Goal: Task Accomplishment & Management: Manage account settings

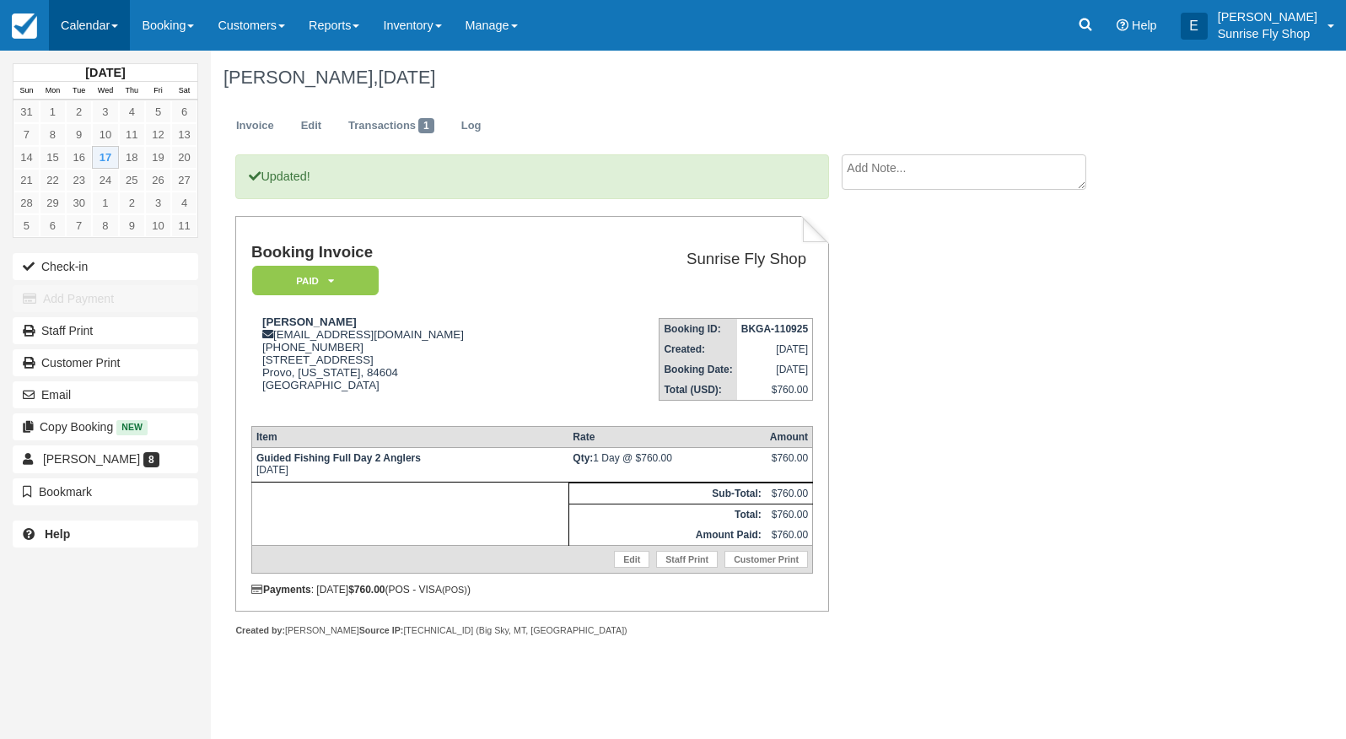
click at [78, 30] on link "Calendar" at bounding box center [89, 25] width 81 height 51
click at [122, 151] on link "Month" at bounding box center [116, 159] width 133 height 35
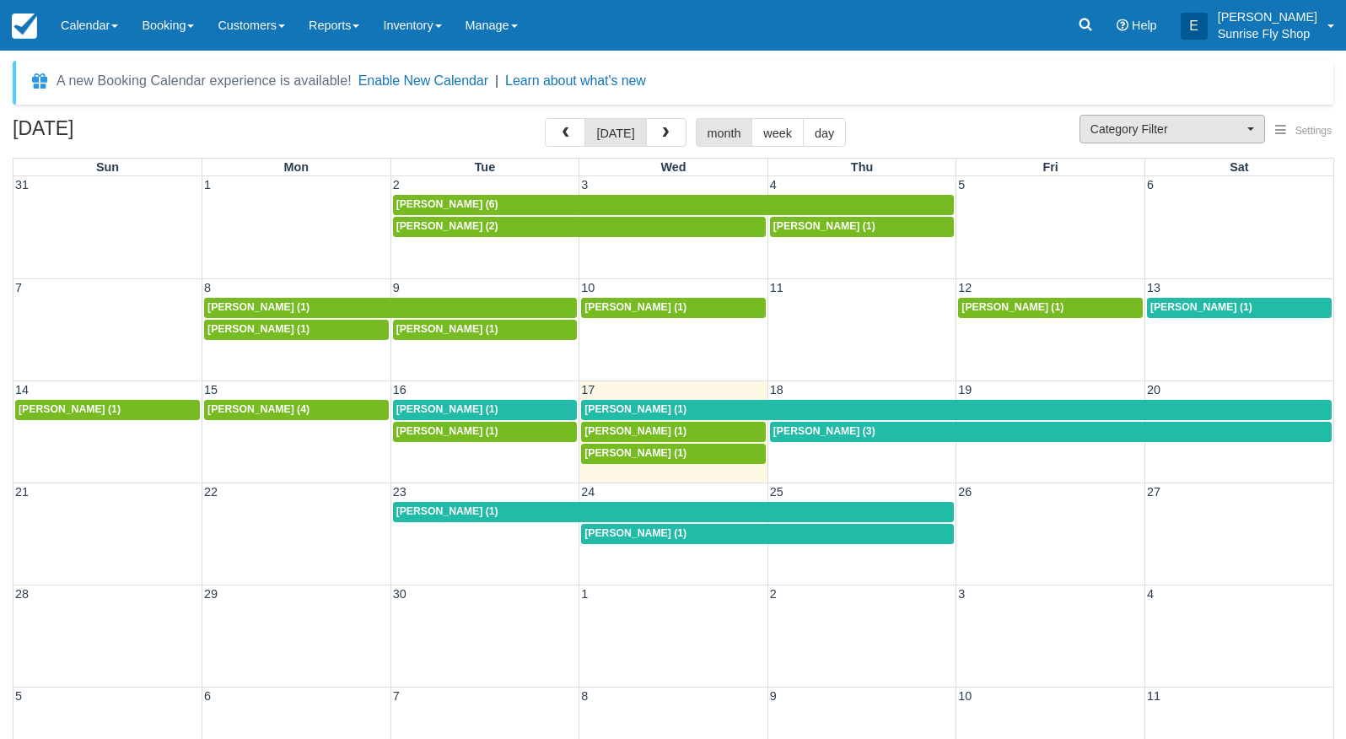
click at [1200, 122] on span "Category Filter" at bounding box center [1167, 129] width 153 height 17
click at [1173, 186] on span "Sunrise Suites Lodging" at bounding box center [1146, 184] width 110 height 15
select select "1"
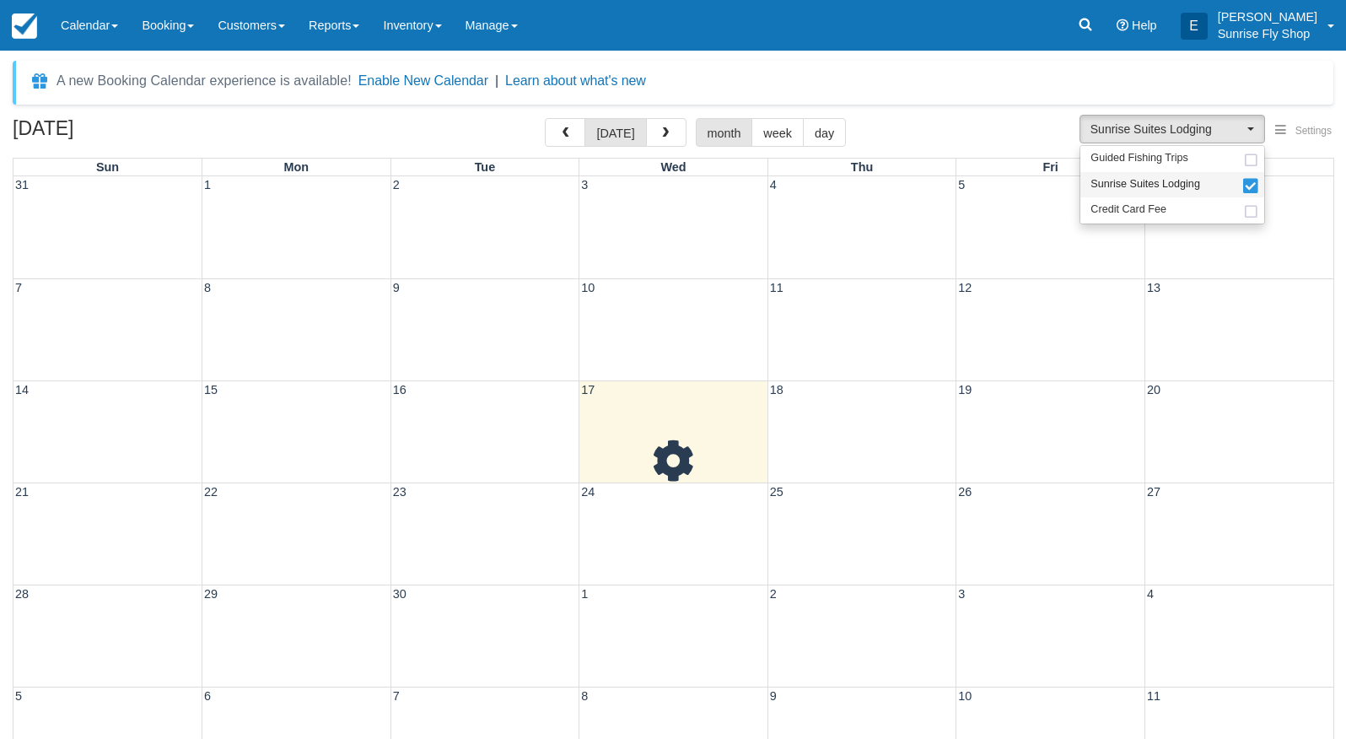
scroll to position [15, 0]
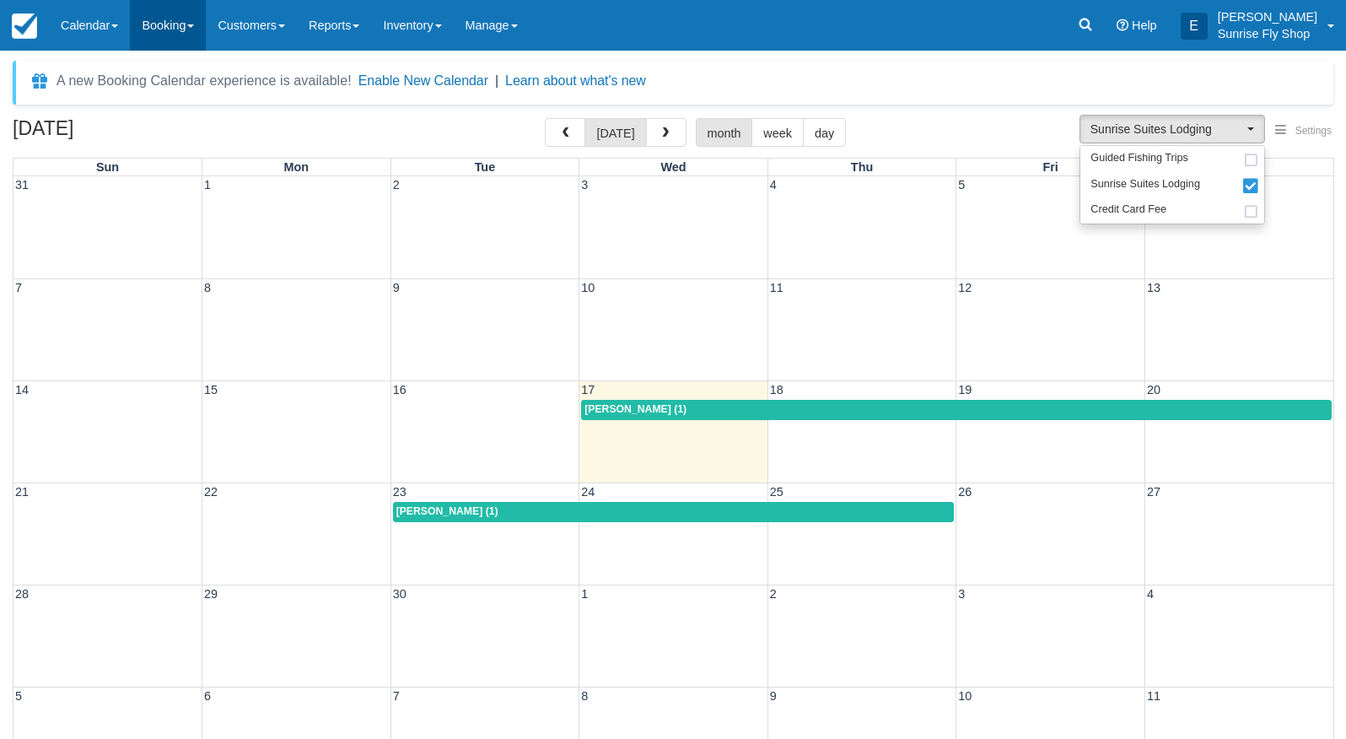
click at [183, 26] on link "Booking" at bounding box center [168, 25] width 76 height 51
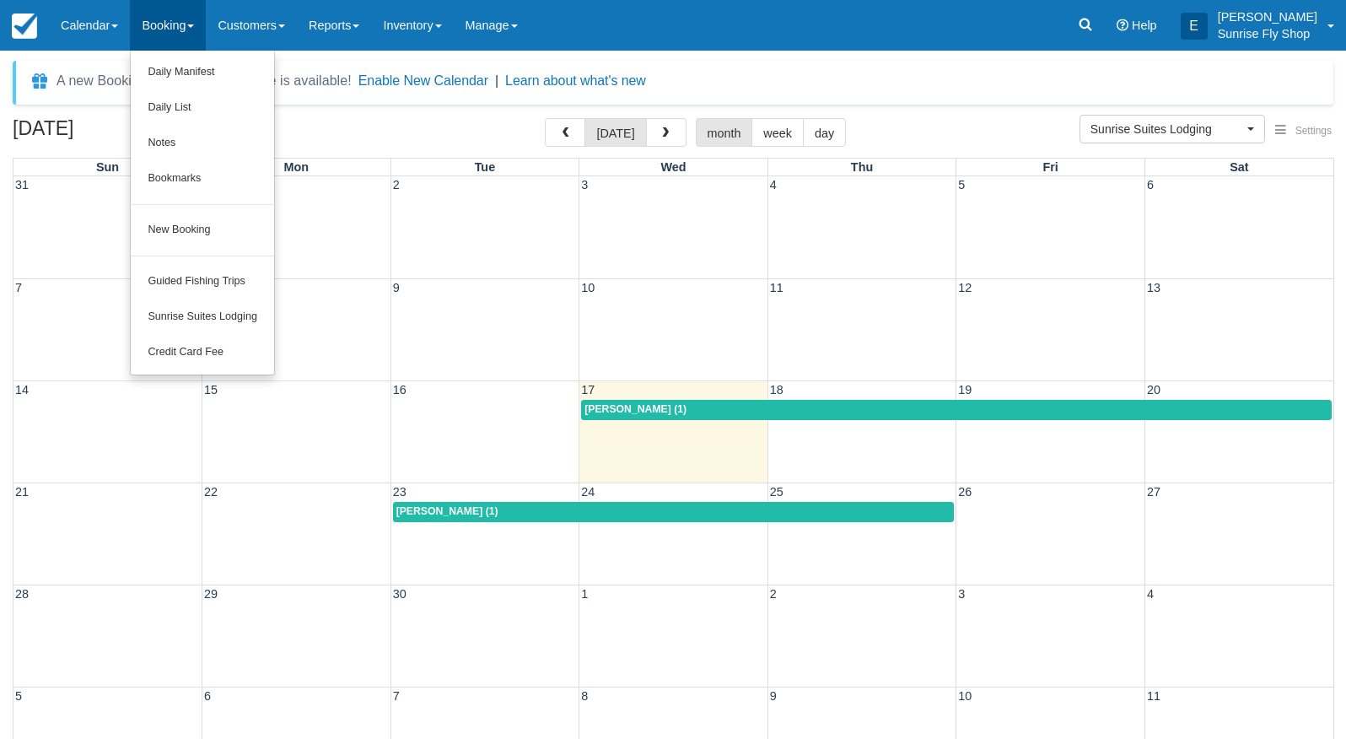
click at [193, 233] on link "New Booking" at bounding box center [202, 230] width 143 height 35
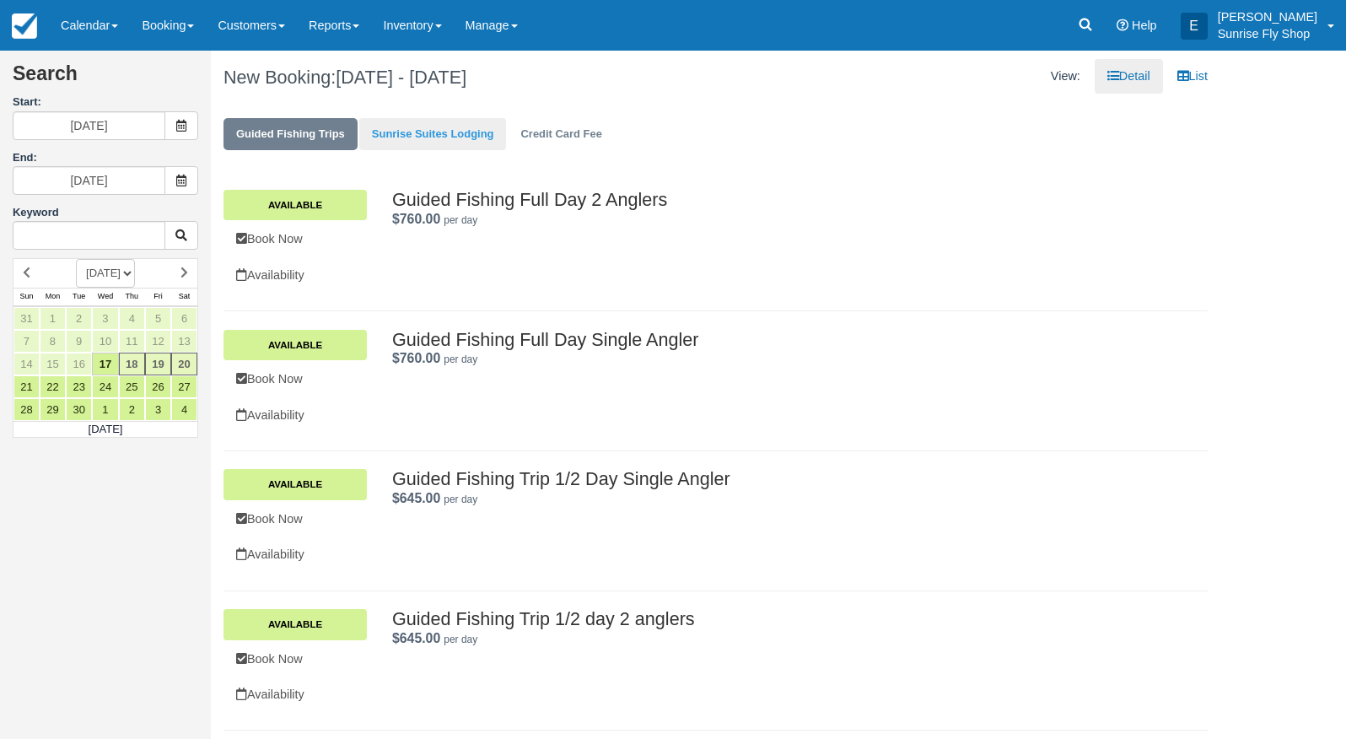
click at [405, 118] on link "Sunrise Suites Lodging" at bounding box center [433, 134] width 148 height 33
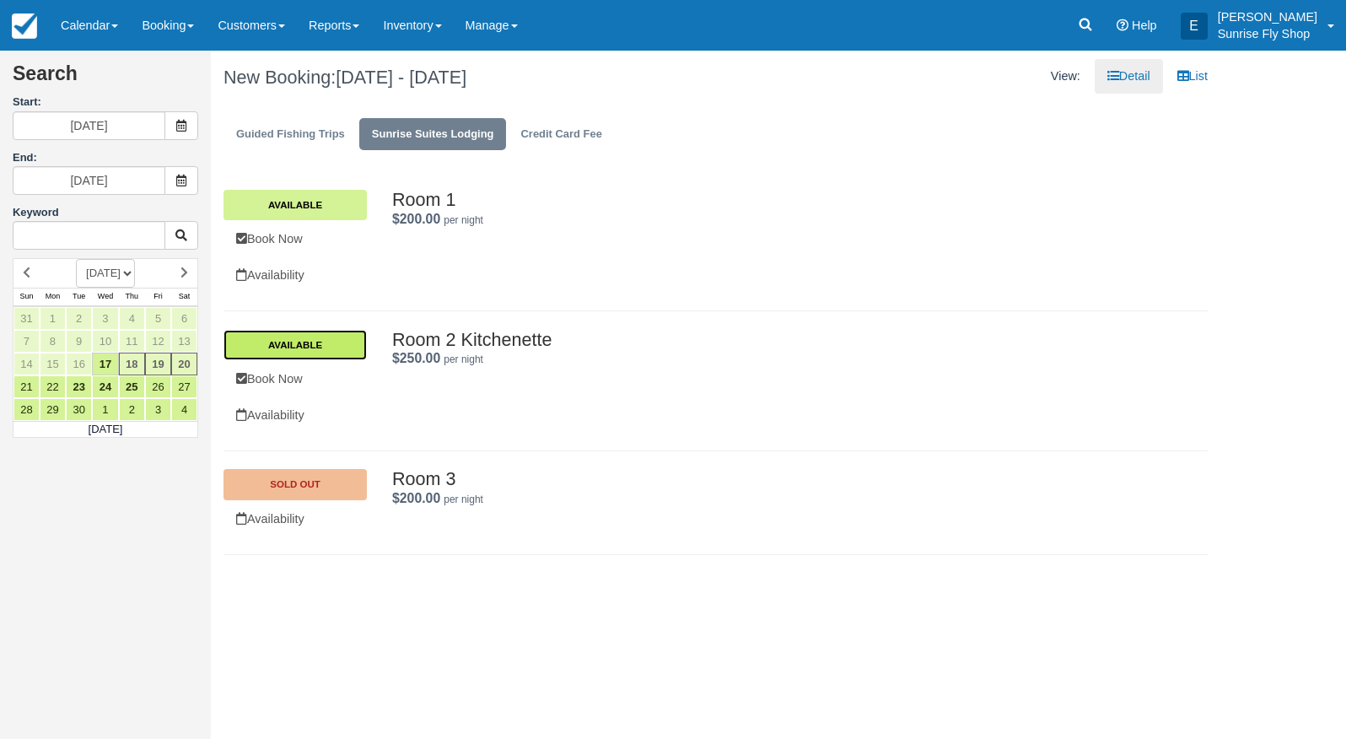
click at [301, 341] on link "Available" at bounding box center [295, 345] width 143 height 30
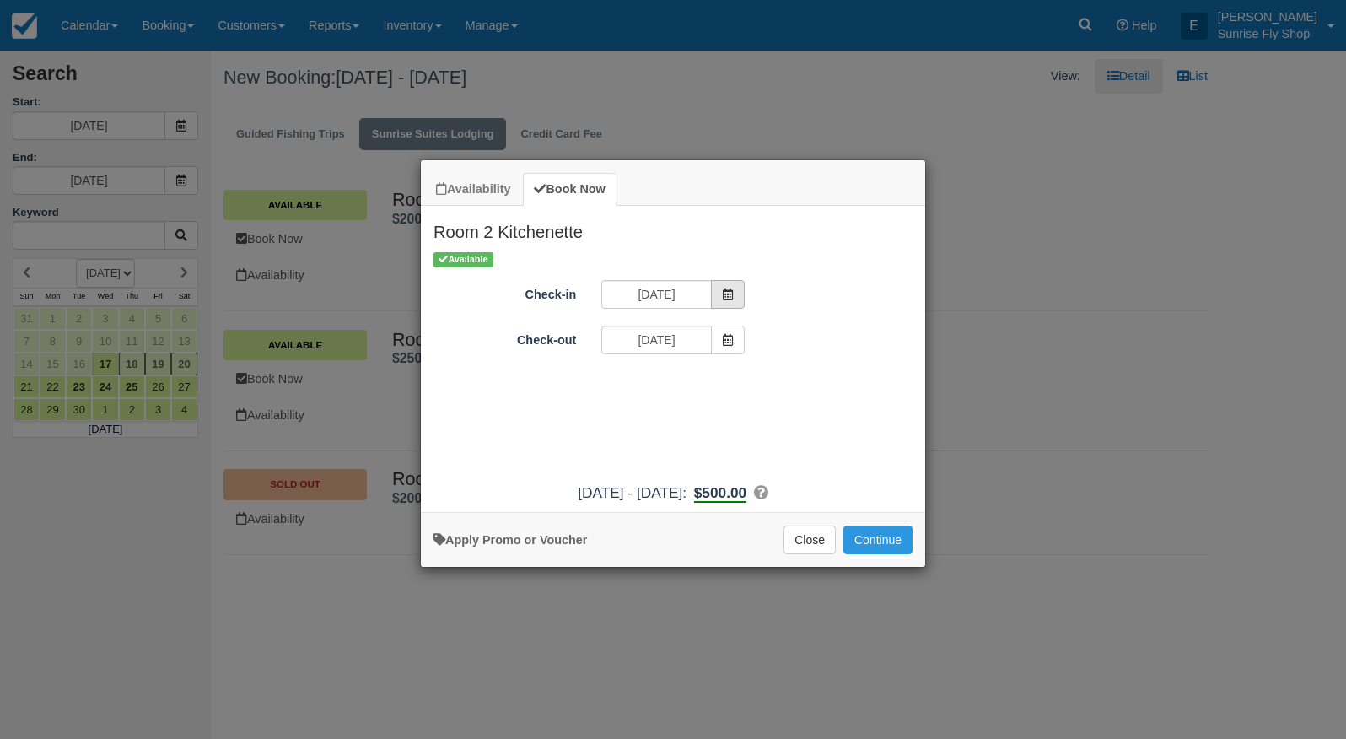
click at [720, 292] on span "Item Modal" at bounding box center [728, 294] width 34 height 29
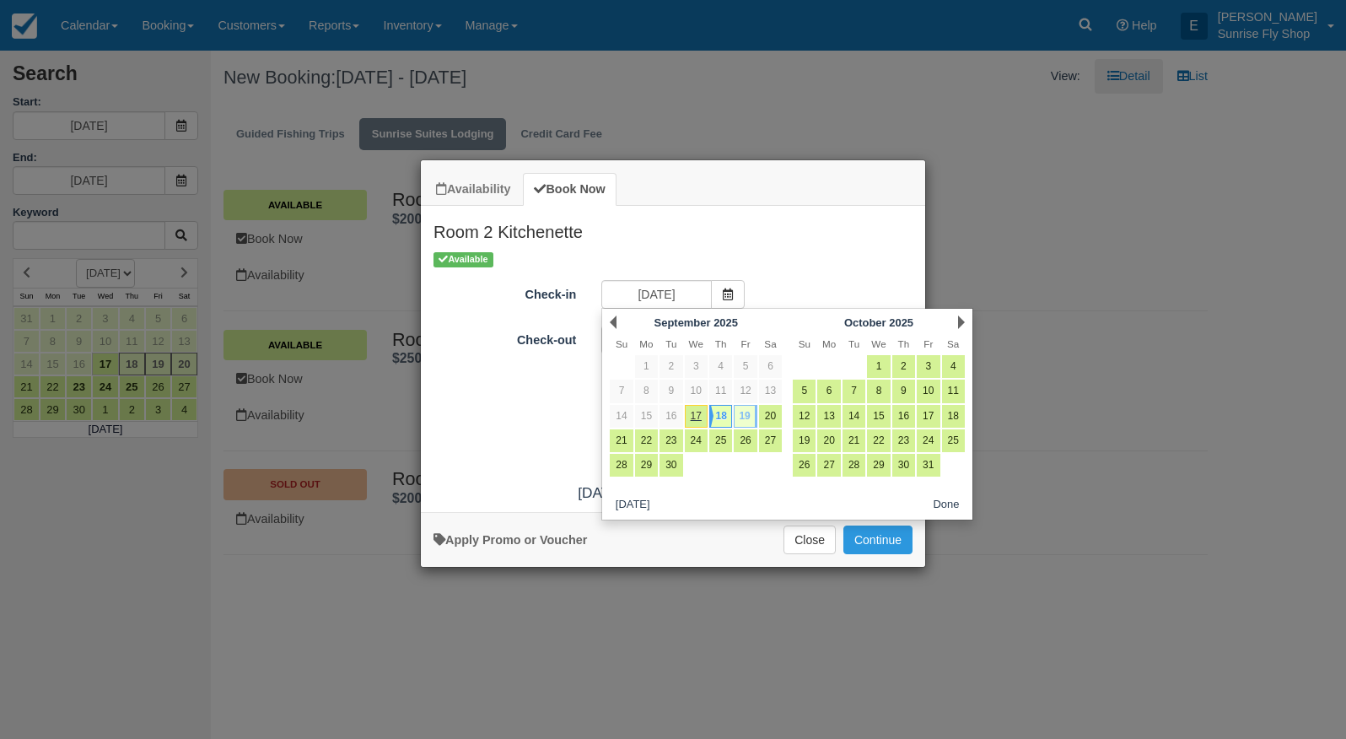
click at [747, 417] on link "19" at bounding box center [745, 416] width 23 height 23
type input "[DATE]"
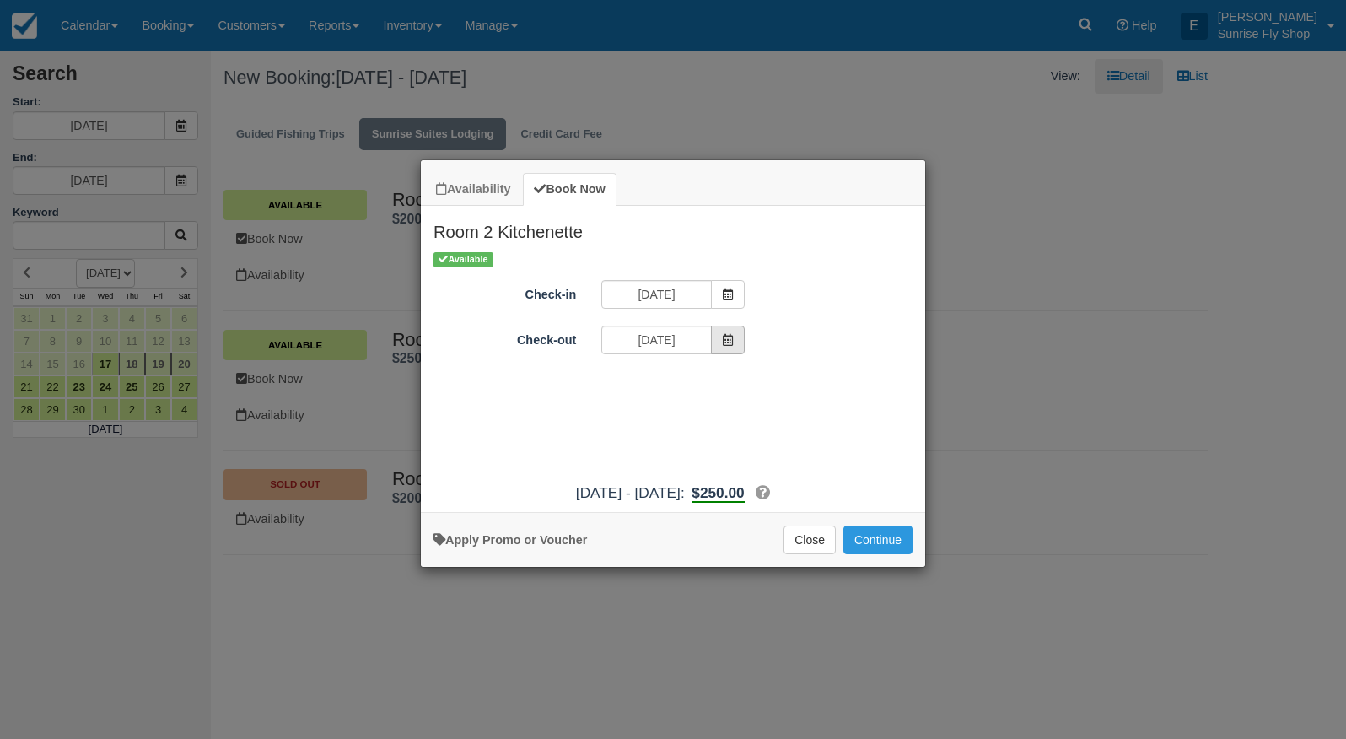
click at [731, 336] on icon "Item Modal" at bounding box center [728, 340] width 12 height 12
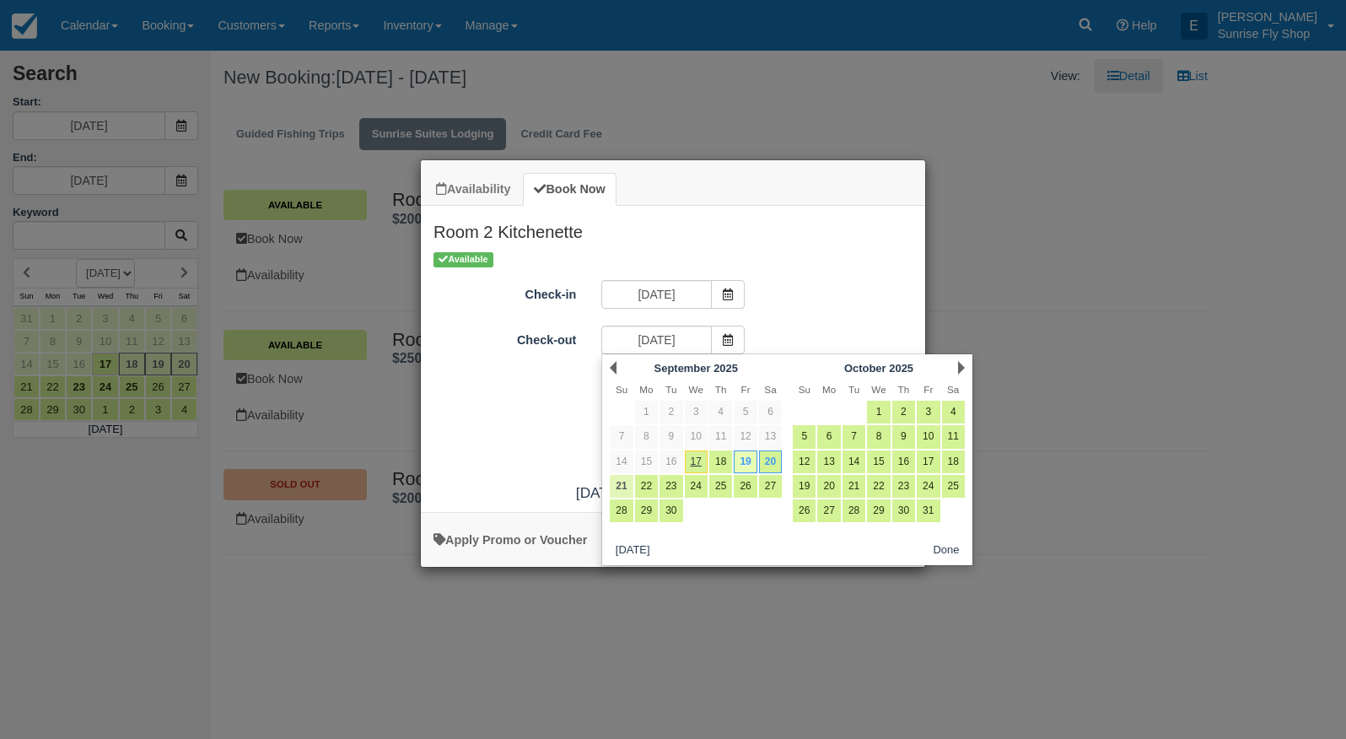
click at [620, 488] on link "21" at bounding box center [621, 486] width 23 height 23
type input "09/21/25"
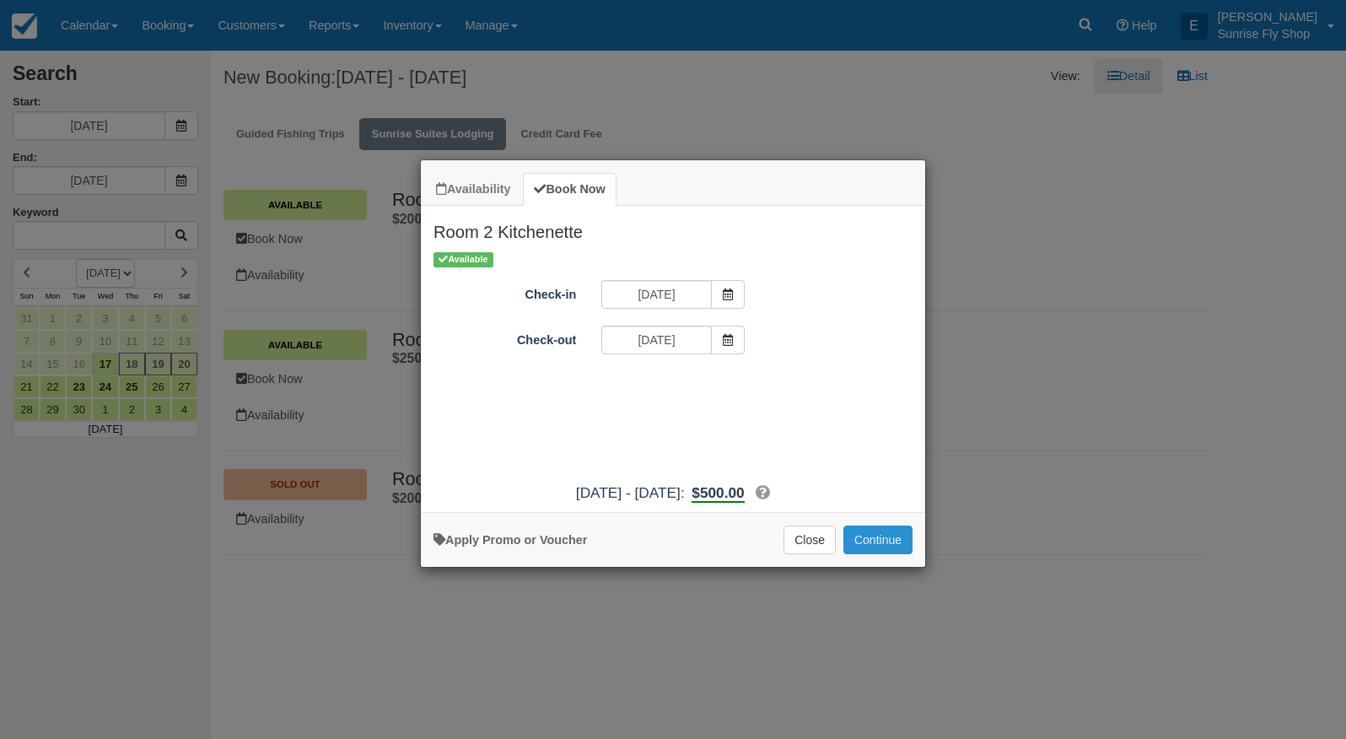
click at [877, 545] on button "Continue" at bounding box center [878, 540] width 69 height 29
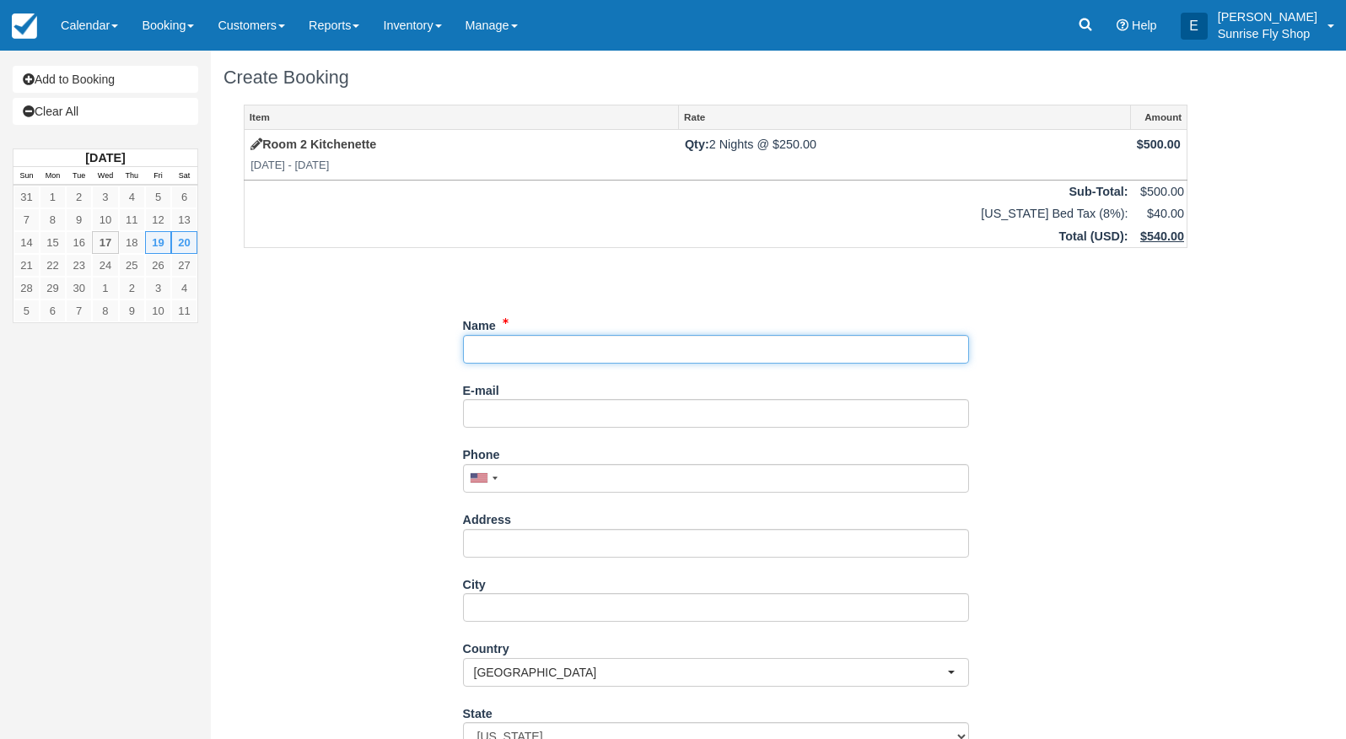
click at [591, 348] on input "Name" at bounding box center [716, 349] width 506 height 29
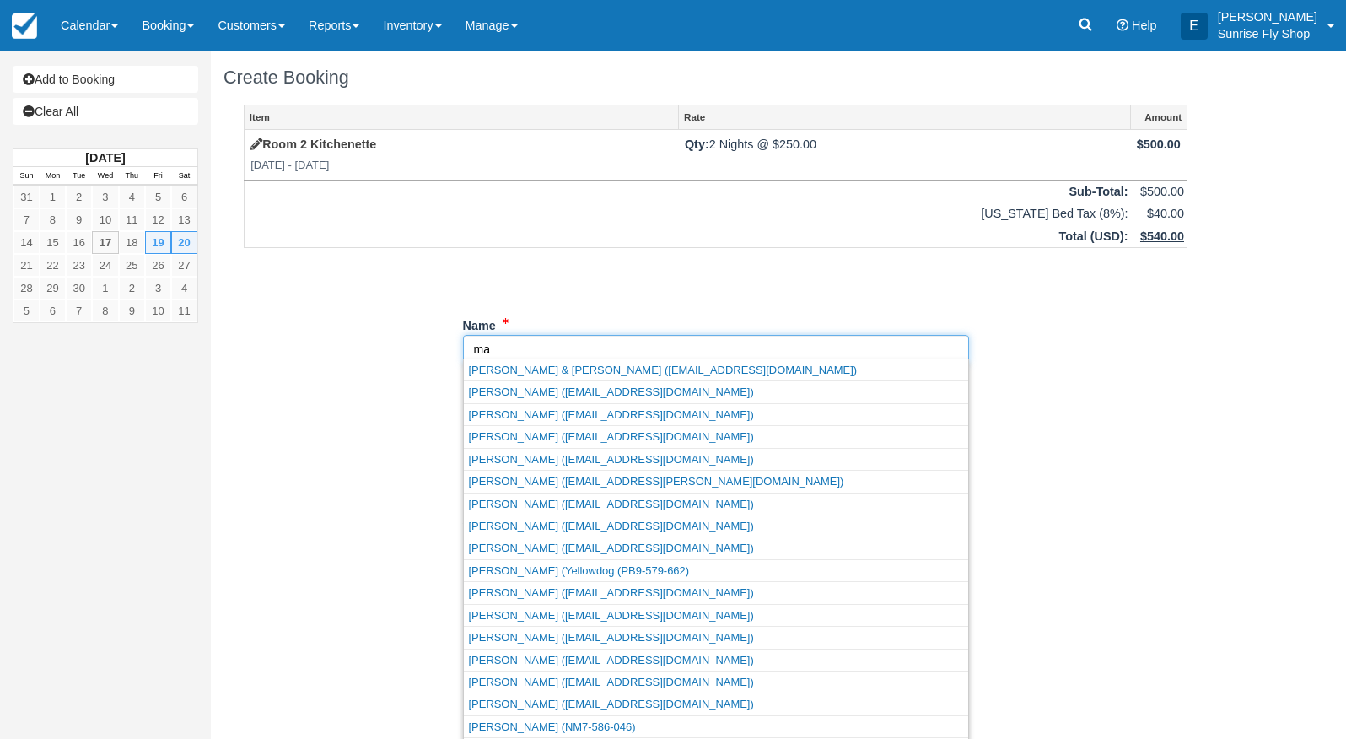
type input "m"
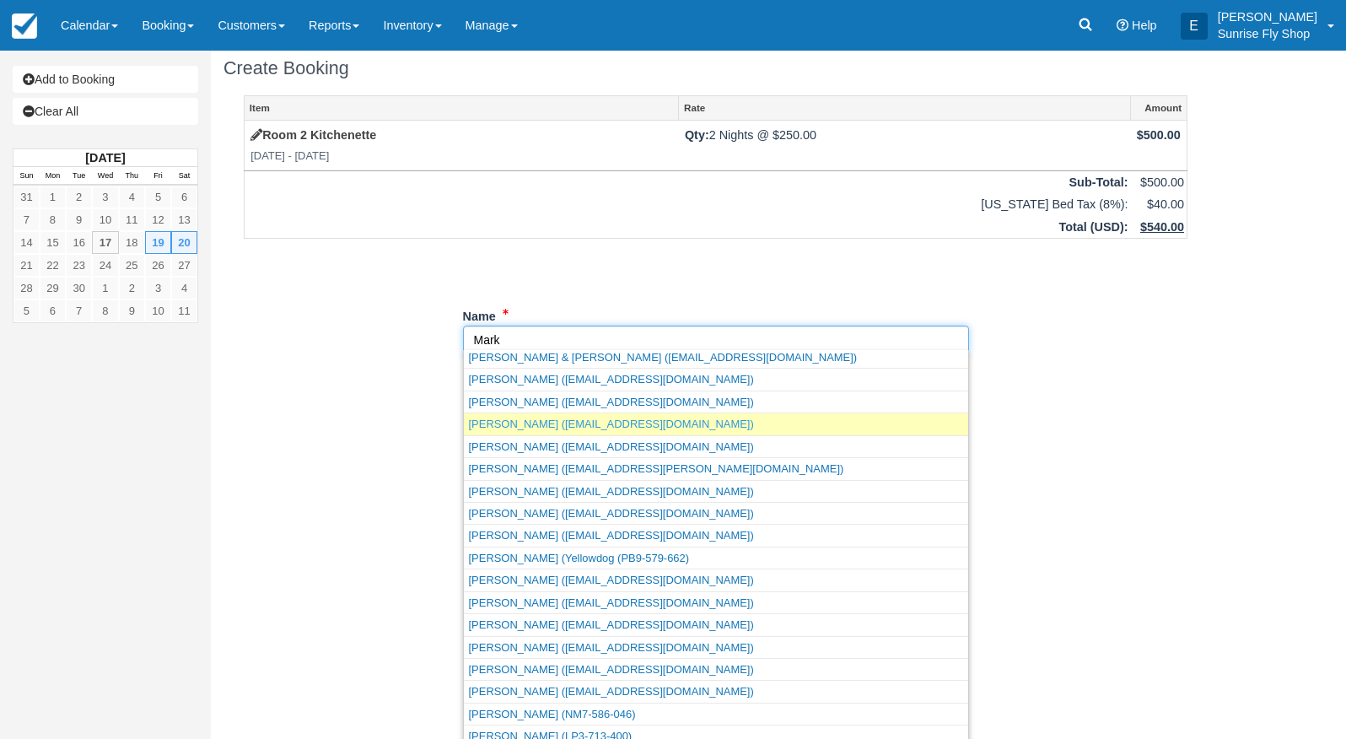
scroll to position [6, 0]
click at [520, 429] on link "Mark Bunker (mark.bunker@hotmail.com)" at bounding box center [716, 421] width 504 height 21
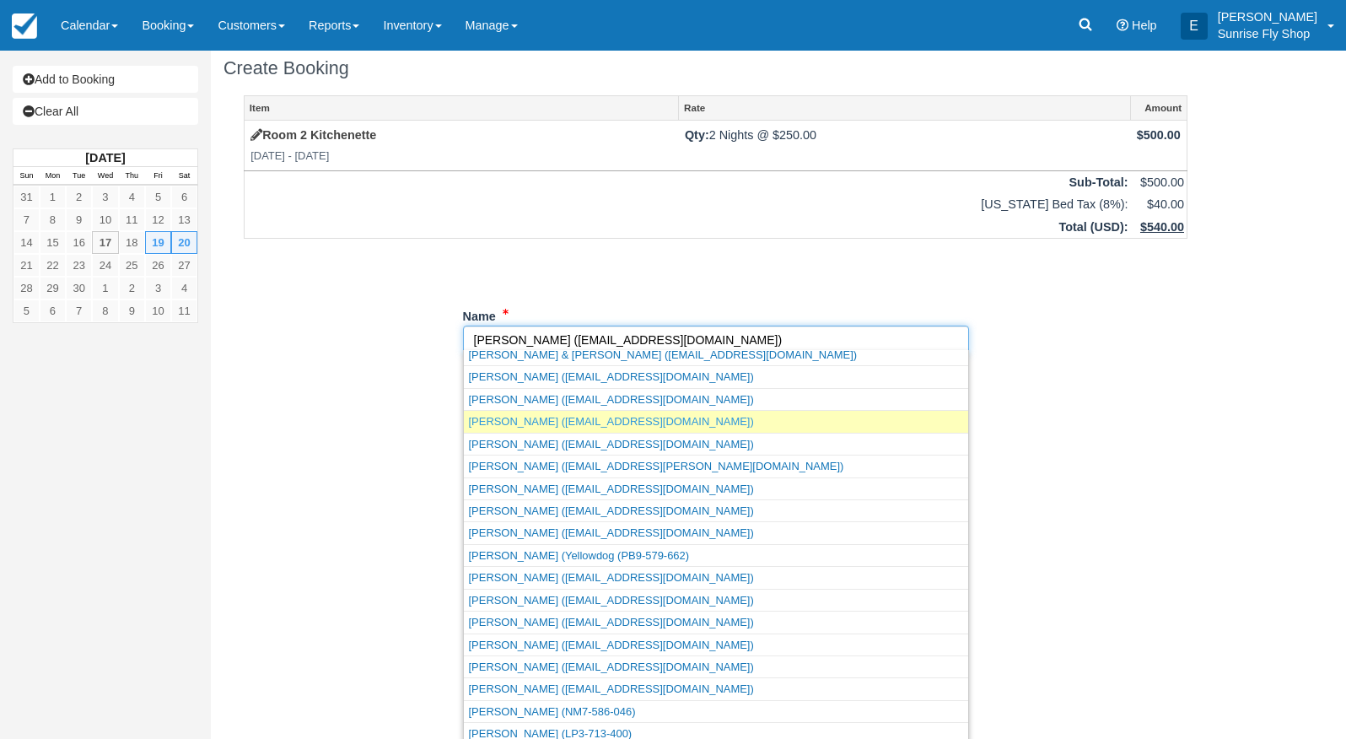
scroll to position [9, 1]
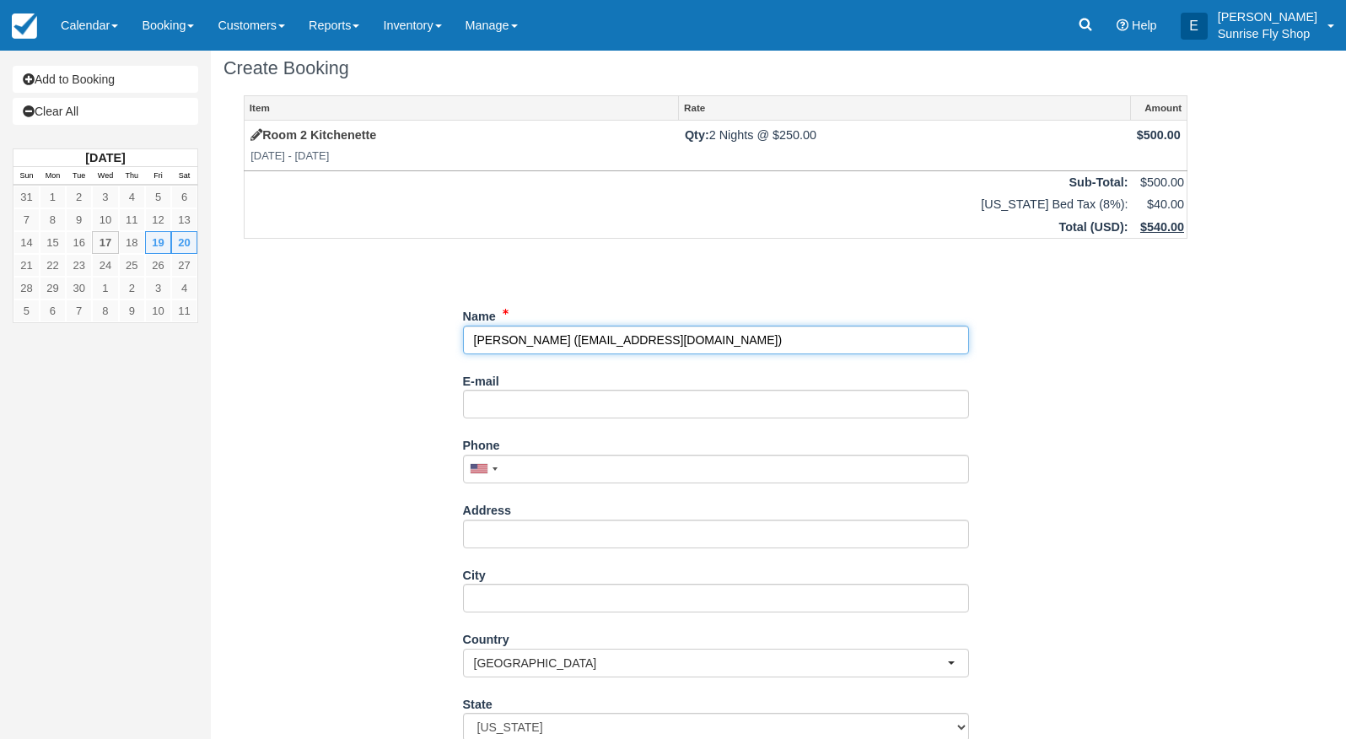
type input "Mark Bunker"
type input "[EMAIL_ADDRESS][DOMAIN_NAME]"
type input "+13854055456"
select select "UT"
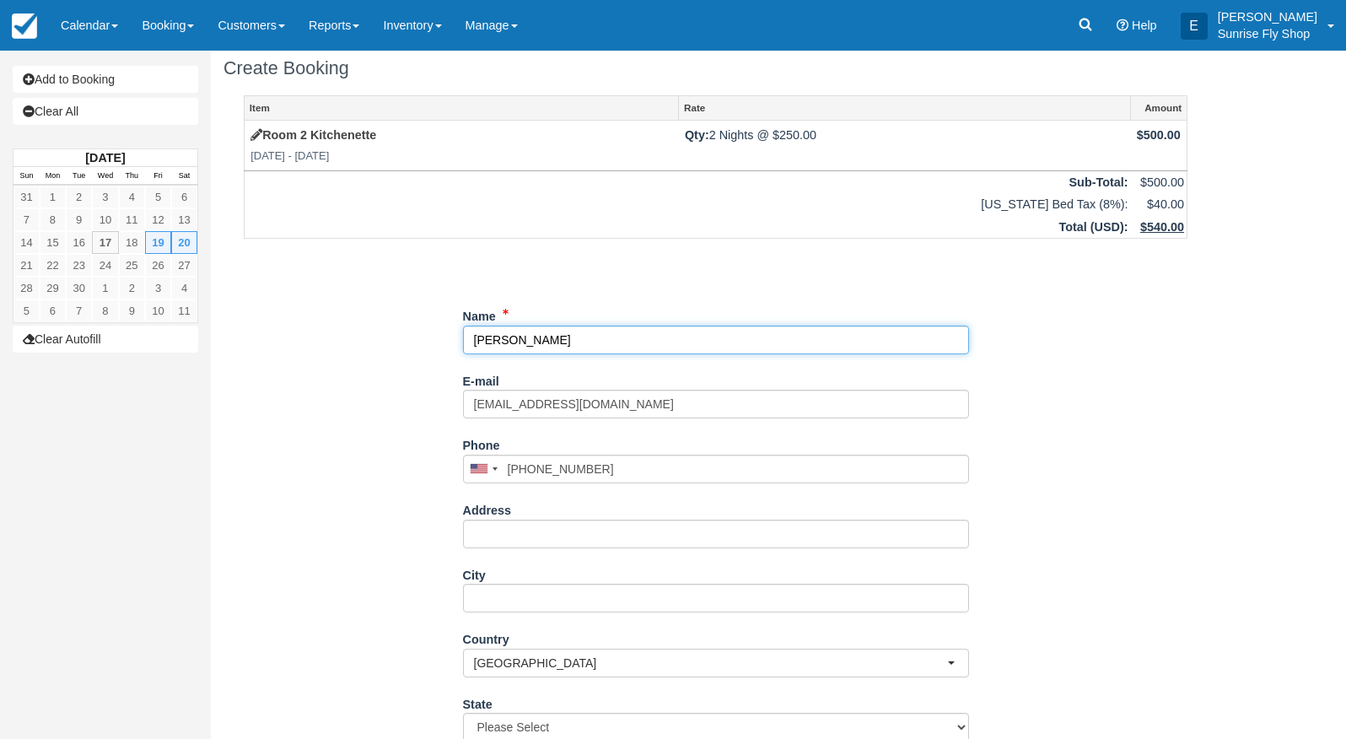
select select "UT"
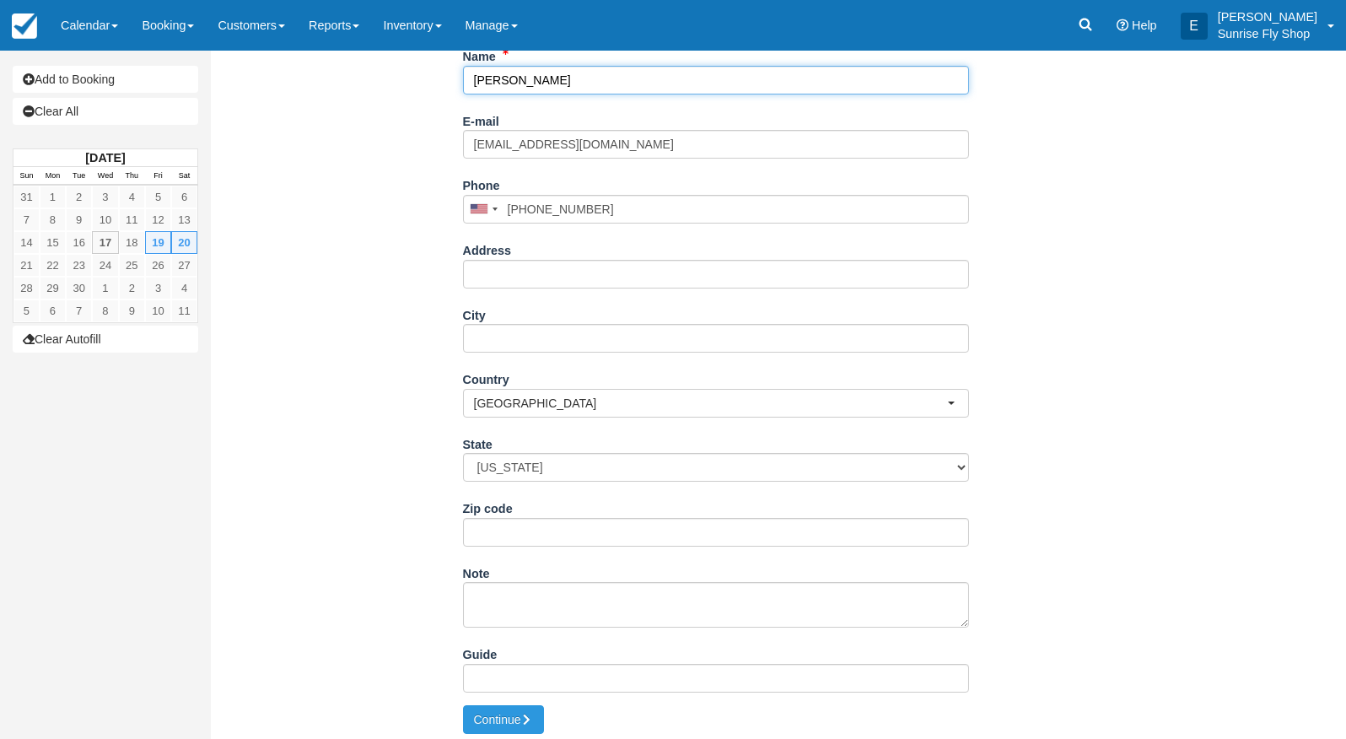
scroll to position [268, 0]
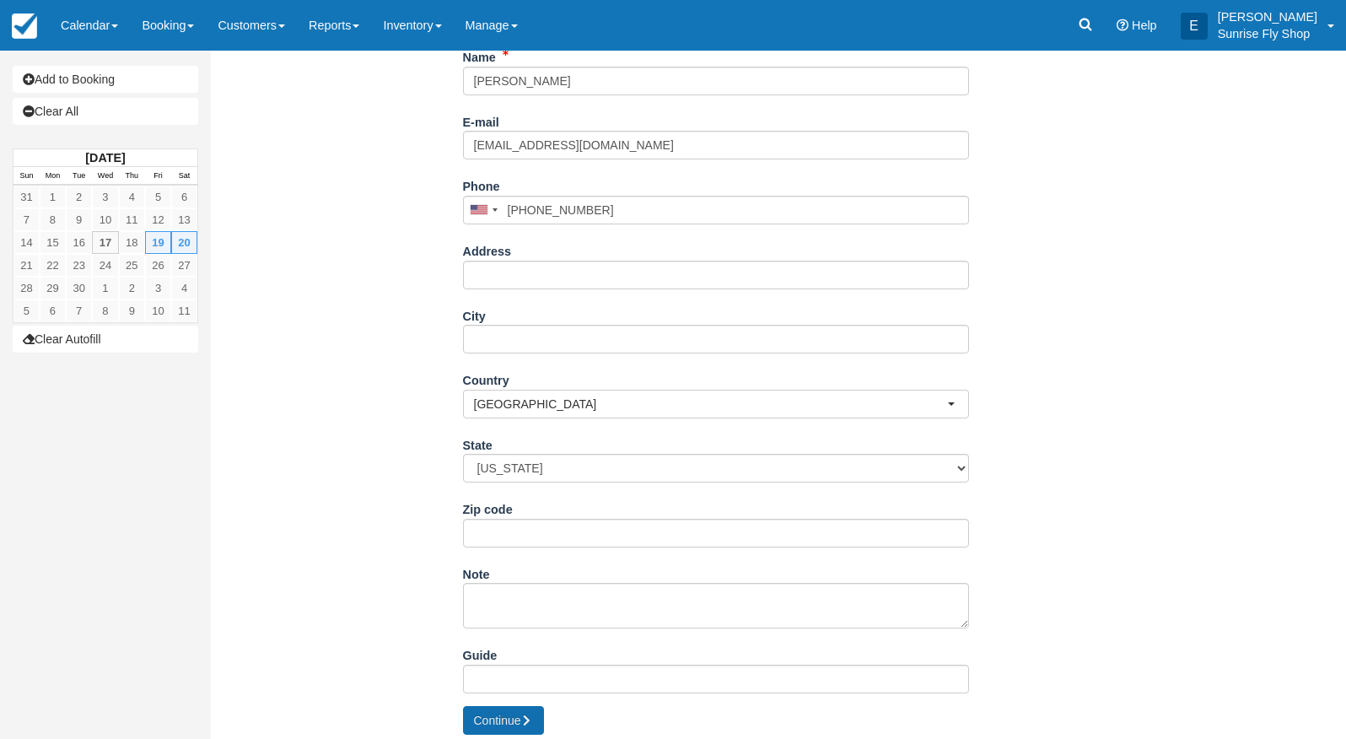
click at [499, 712] on button "Continue" at bounding box center [503, 720] width 81 height 29
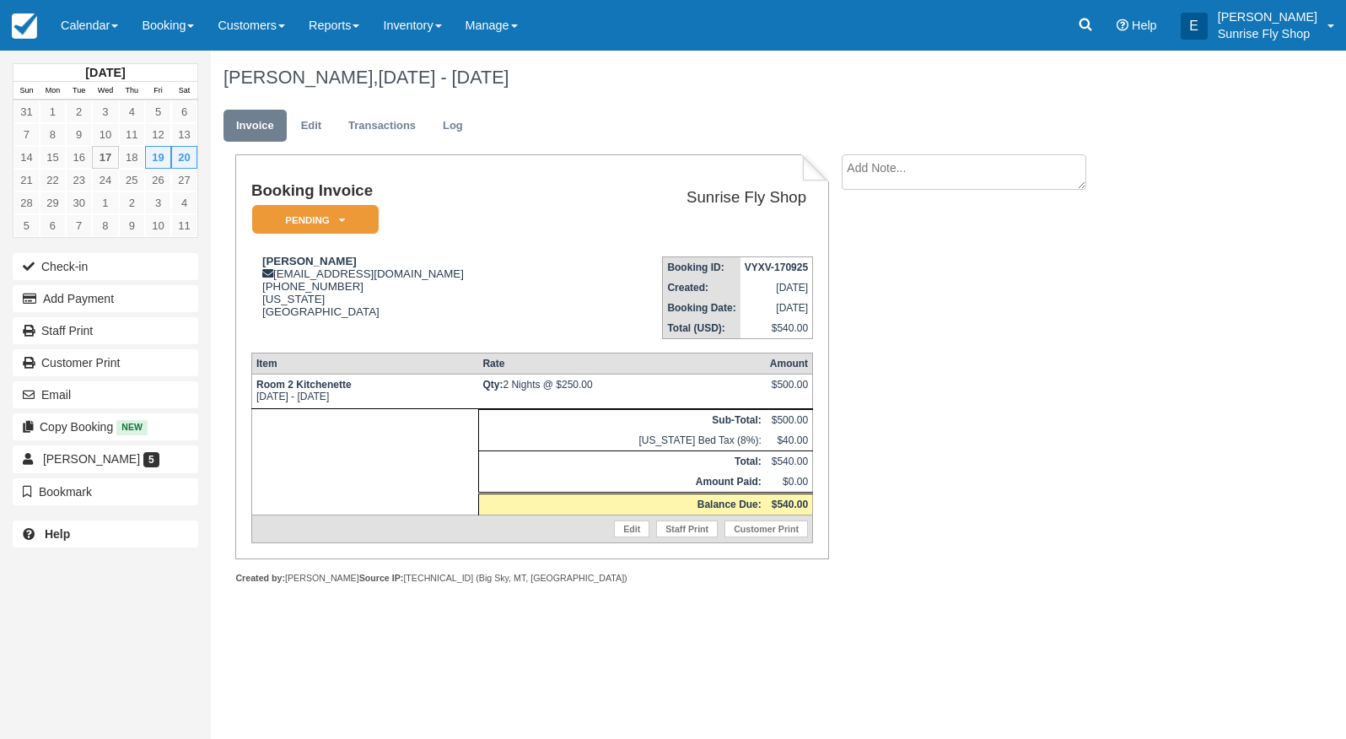
click at [313, 224] on em "Pending" at bounding box center [315, 220] width 127 height 30
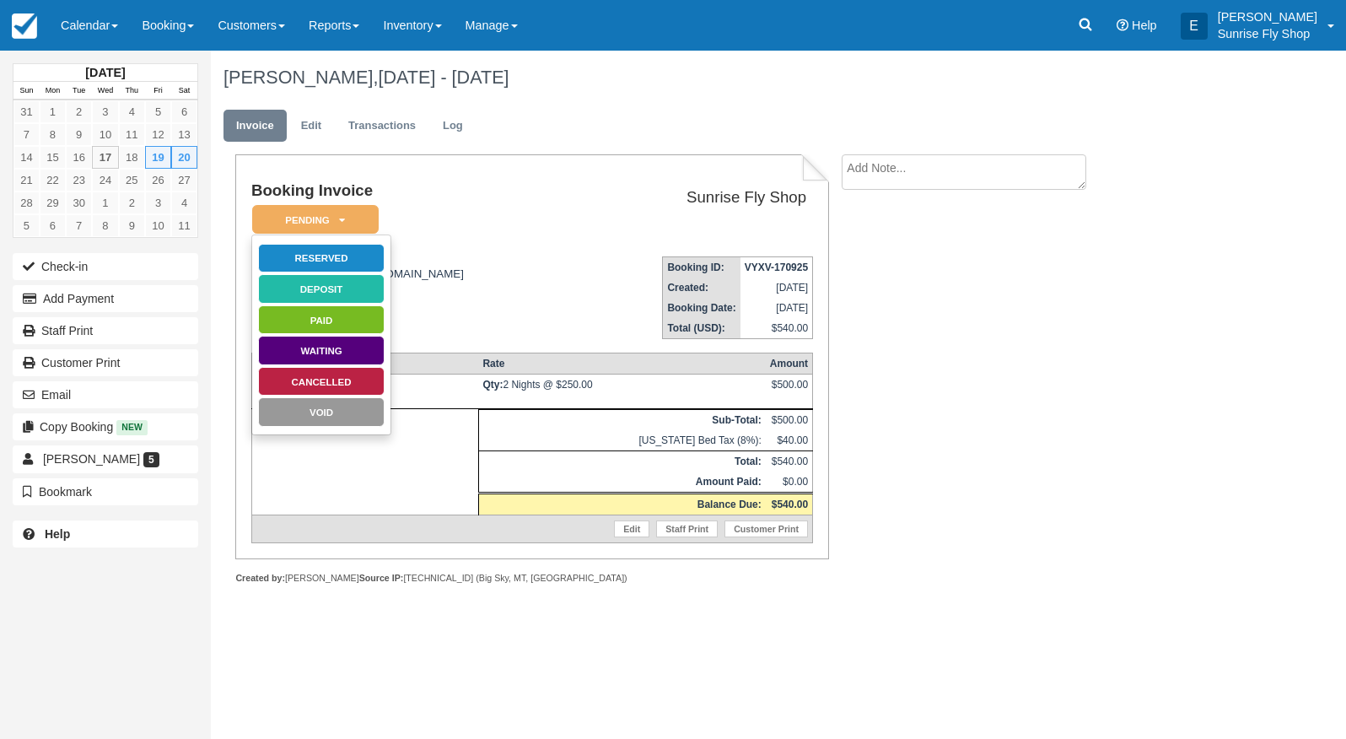
click at [317, 255] on link "Reserved" at bounding box center [321, 259] width 127 height 30
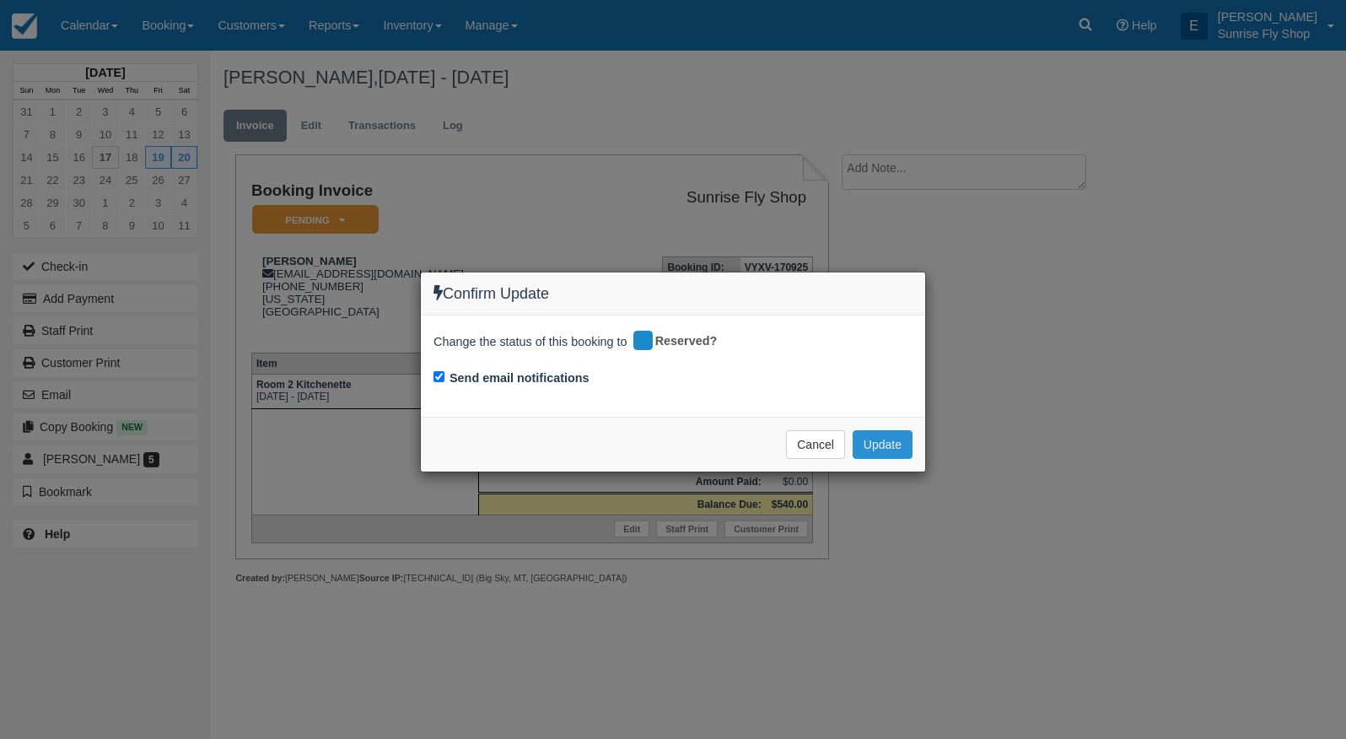
click at [889, 440] on button "Update" at bounding box center [883, 444] width 60 height 29
